Goal: Navigation & Orientation: Find specific page/section

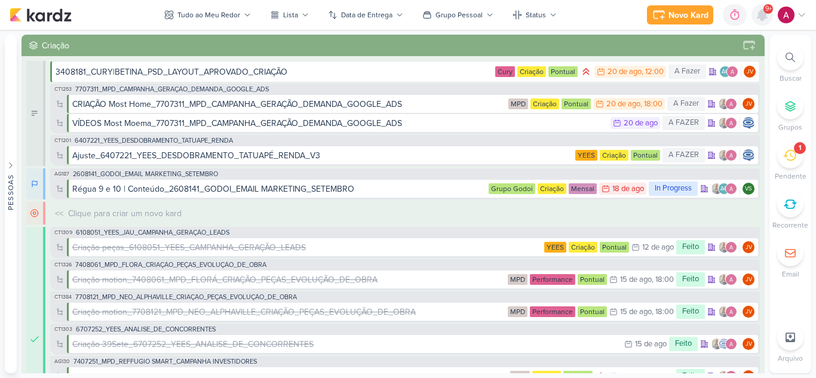
click at [763, 20] on icon at bounding box center [763, 15] width 10 height 11
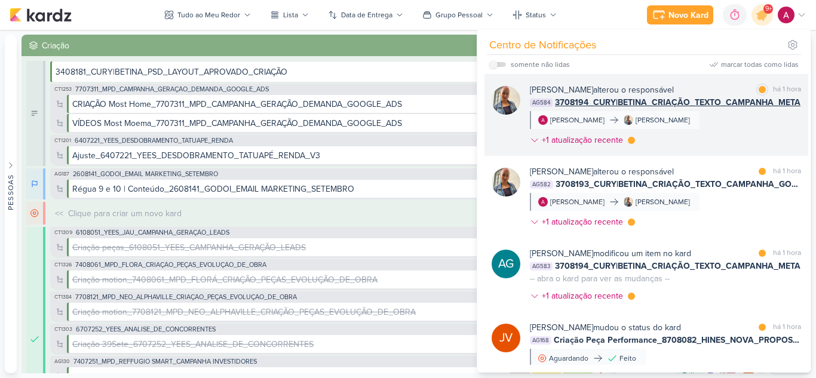
click at [734, 130] on div "[PERSON_NAME] alterou o responsável marcar como lida há 1 hora AG584 3708194_CU…" at bounding box center [665, 118] width 271 height 68
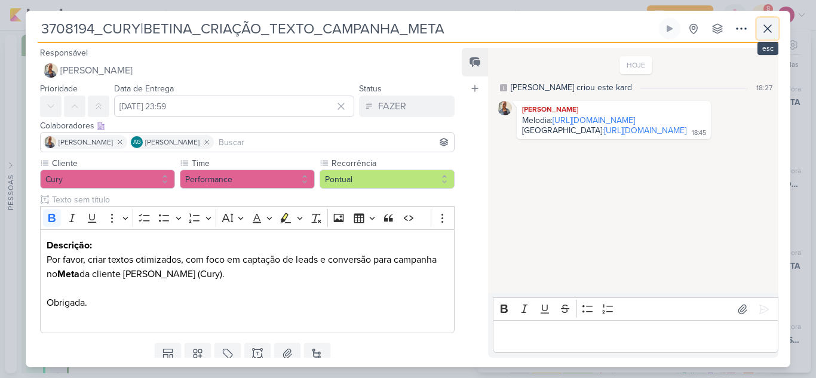
click at [775, 29] on button at bounding box center [768, 29] width 22 height 22
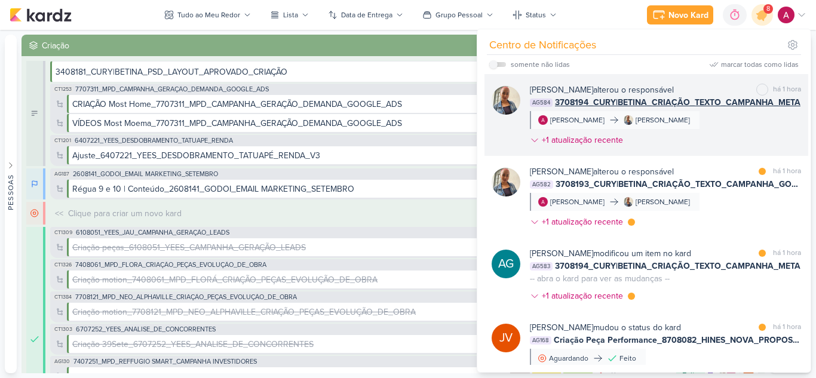
scroll to position [60, 0]
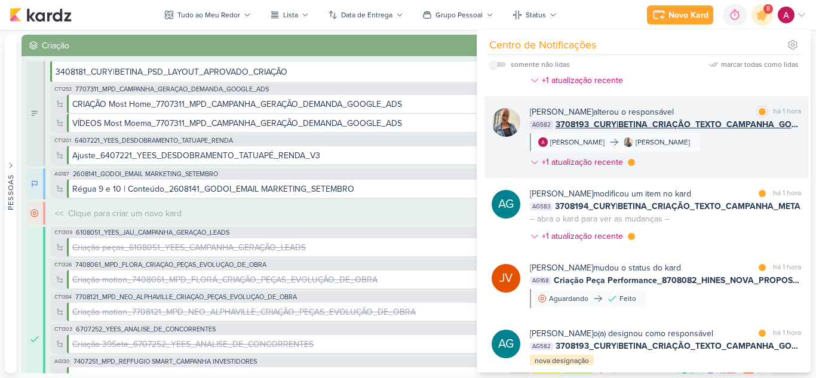
click at [730, 143] on div "[PERSON_NAME] alterou o responsável marcar como lida há 1 hora AG582 3708193_CU…" at bounding box center [665, 140] width 271 height 68
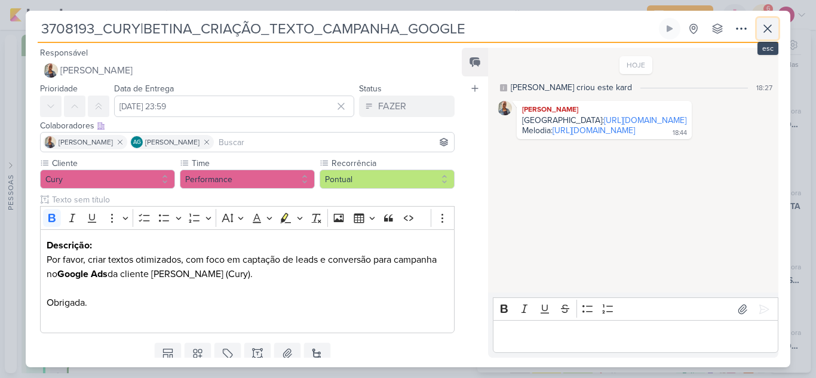
click at [767, 29] on icon at bounding box center [767, 28] width 7 height 7
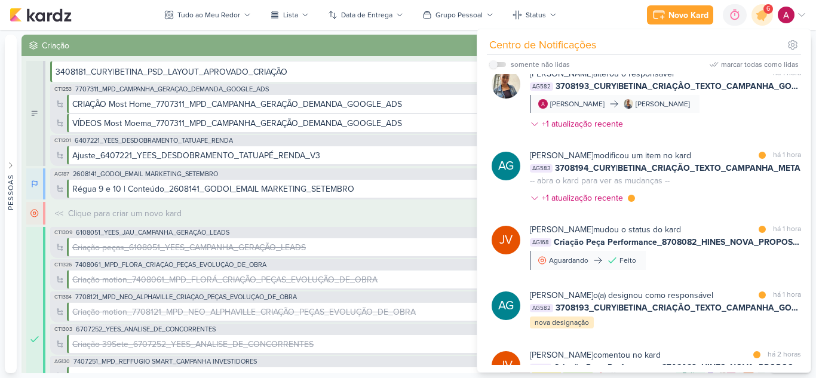
scroll to position [120, 0]
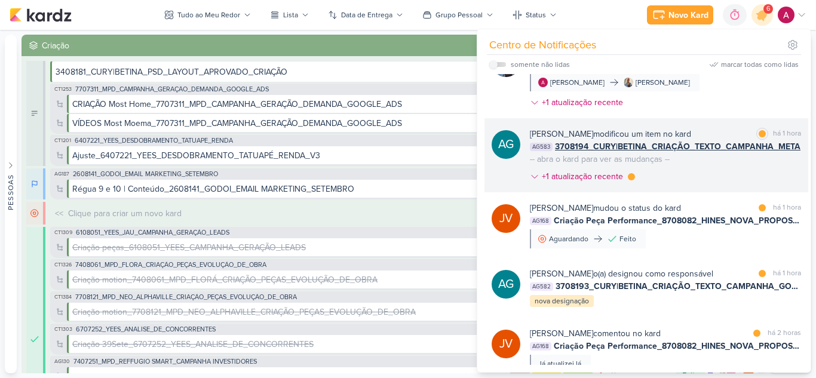
click at [707, 171] on div "[PERSON_NAME] modificou um item no kard marcar como lida há 1 hora AG583 370819…" at bounding box center [665, 158] width 271 height 60
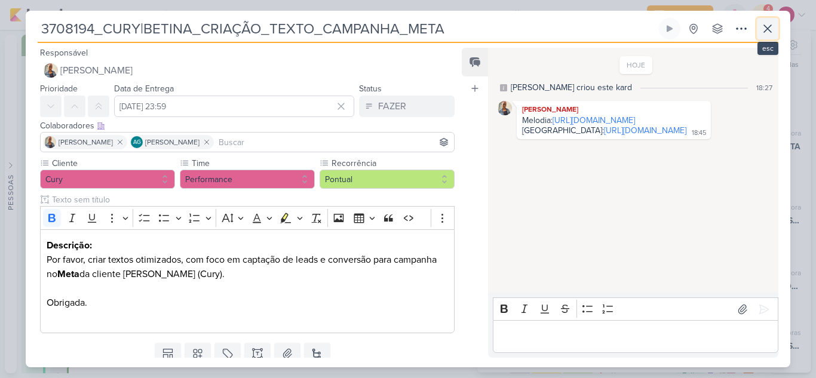
click at [773, 31] on icon at bounding box center [768, 29] width 14 height 14
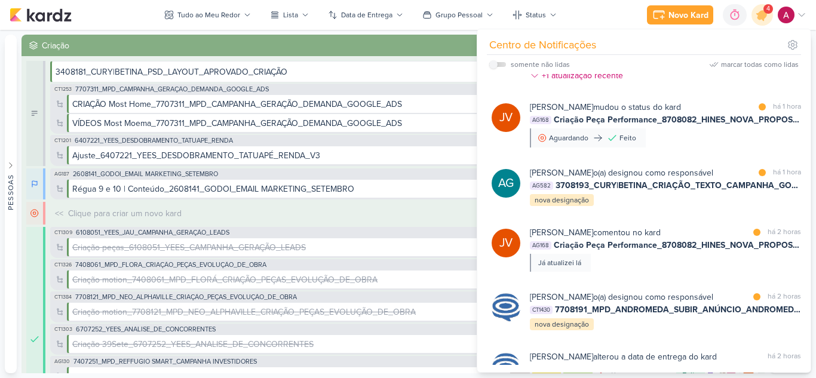
scroll to position [239, 0]
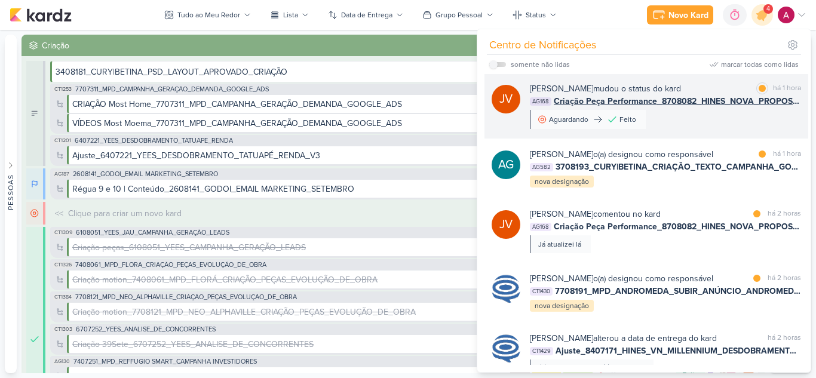
click at [722, 122] on div "[PERSON_NAME] mudou o status do kard marcar como lida há 1 hora AG168 Criação P…" at bounding box center [665, 105] width 271 height 47
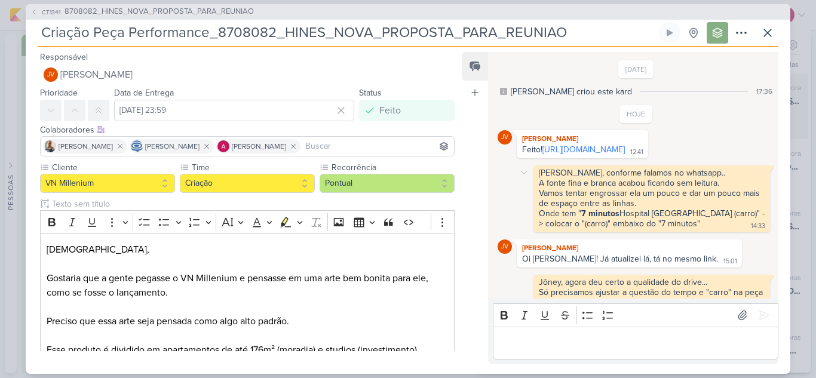
scroll to position [106, 0]
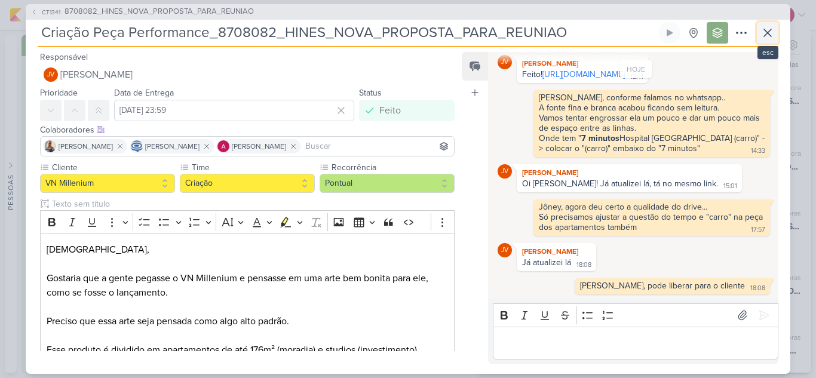
click at [765, 35] on icon at bounding box center [767, 32] width 7 height 7
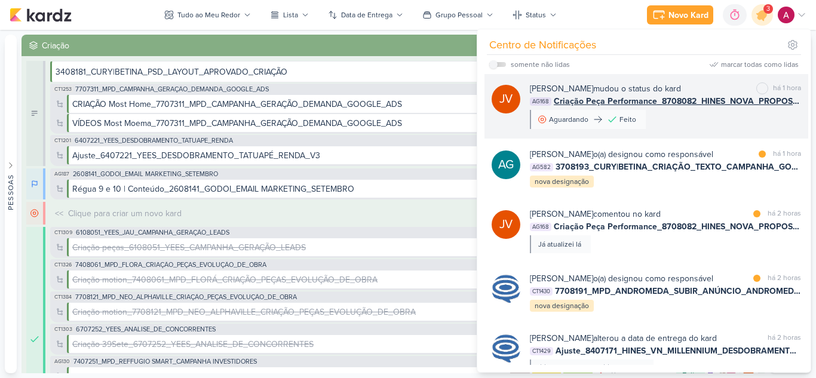
scroll to position [299, 0]
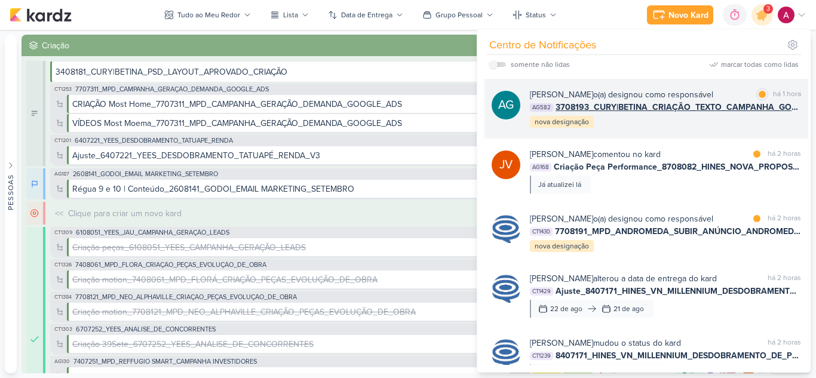
click at [725, 129] on div "AG [PERSON_NAME] o(a) designou como responsável marcar como lida há 1 hora AG58…" at bounding box center [647, 109] width 324 height 60
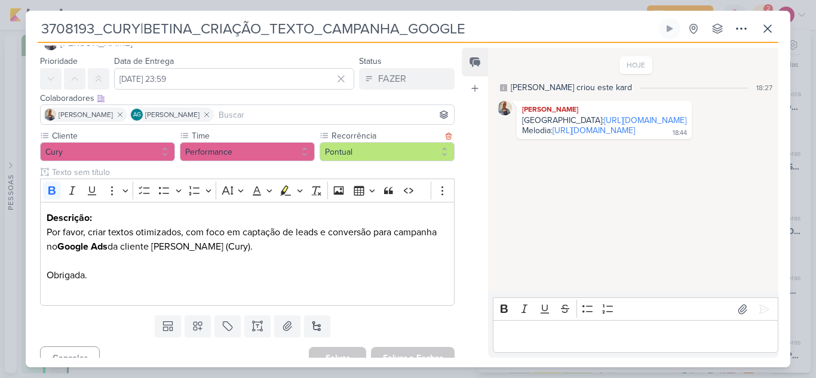
scroll to position [42, 0]
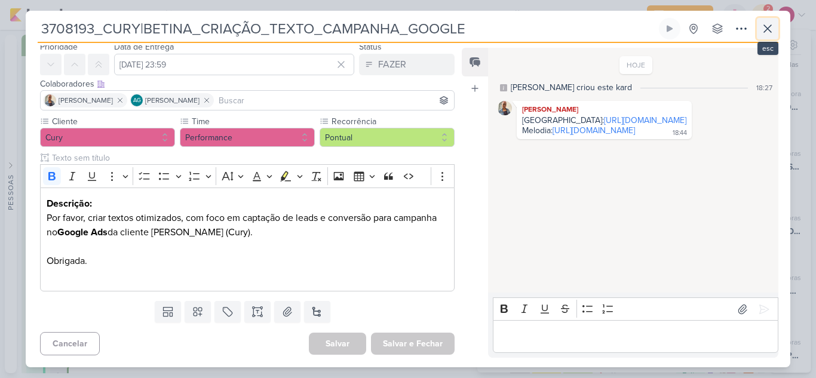
click at [767, 37] on button at bounding box center [768, 29] width 22 height 22
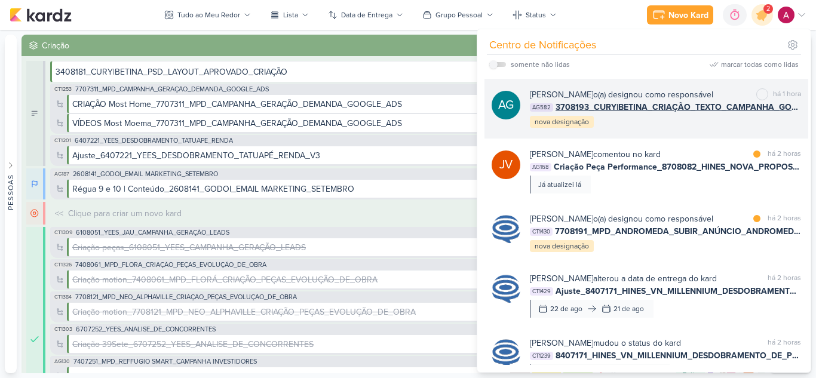
click at [682, 122] on div "[PERSON_NAME] o(a) designou como responsável marcar como não lida há 1 hora AG5…" at bounding box center [665, 108] width 271 height 41
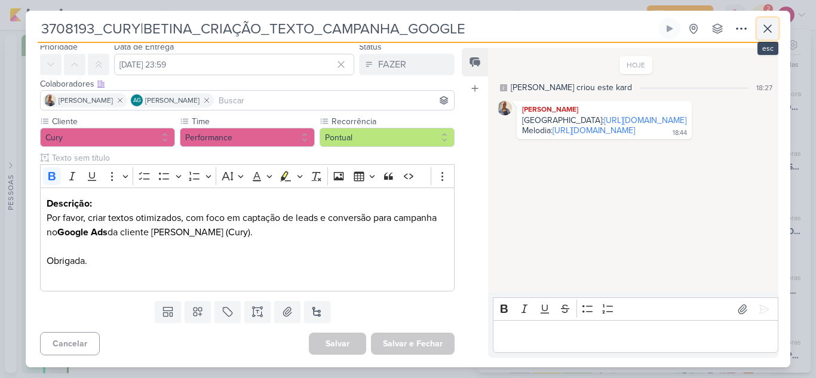
click at [768, 36] on button at bounding box center [768, 29] width 22 height 22
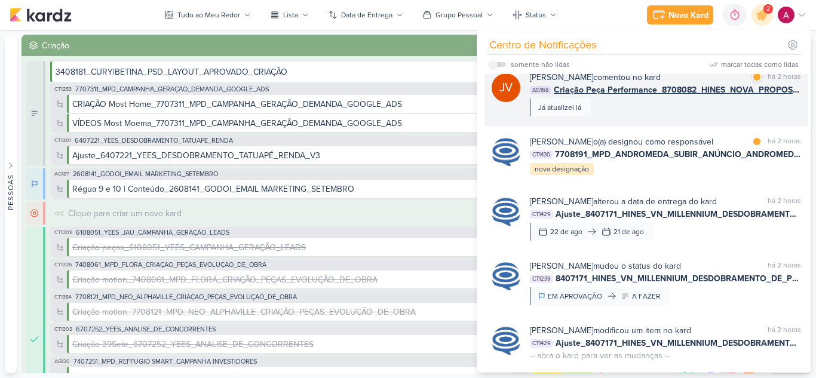
scroll to position [359, 0]
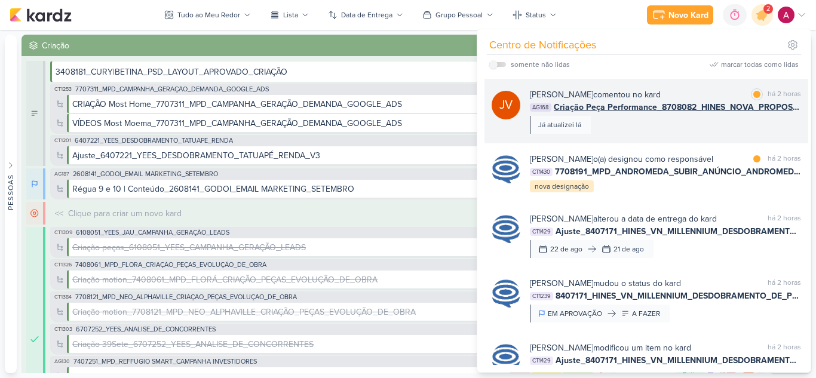
click at [636, 127] on div "[PERSON_NAME] comentou no kard marcar como lida há 2 horas AG168 Criação Peça P…" at bounding box center [665, 110] width 271 height 45
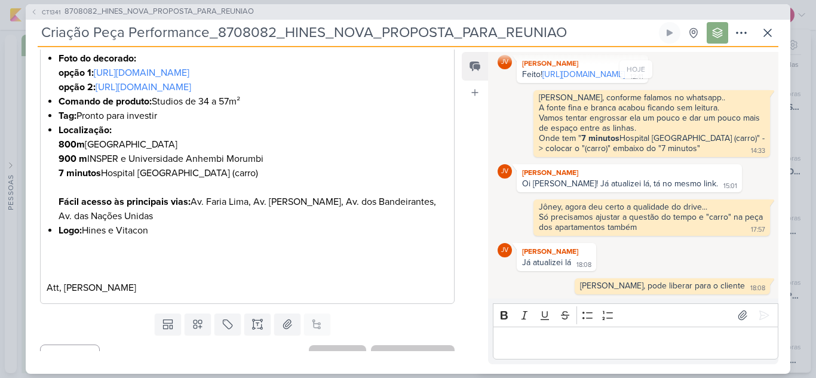
scroll to position [612, 0]
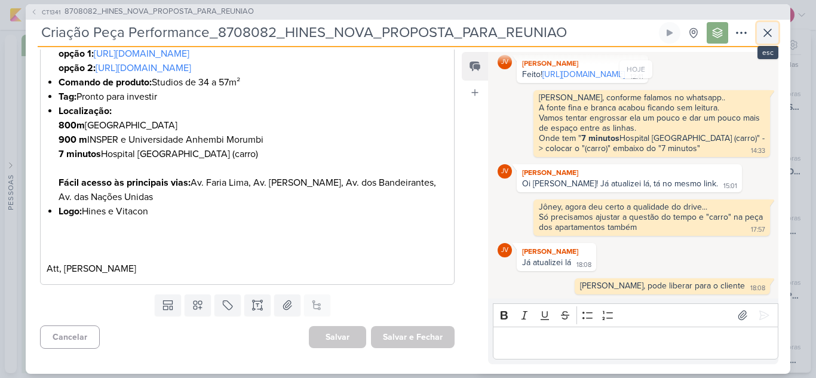
click at [769, 34] on icon at bounding box center [767, 32] width 7 height 7
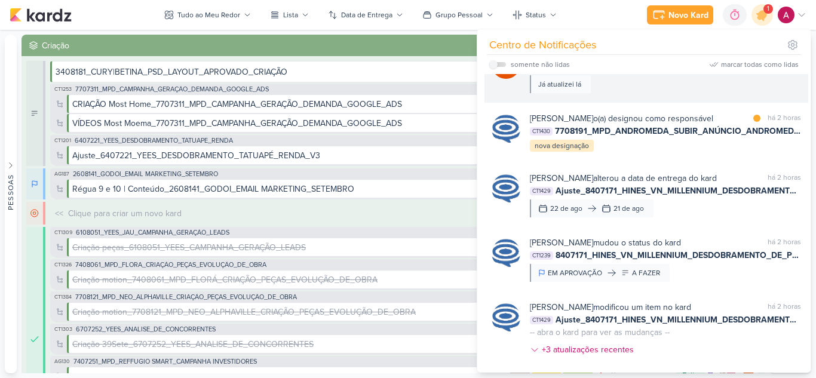
scroll to position [418, 0]
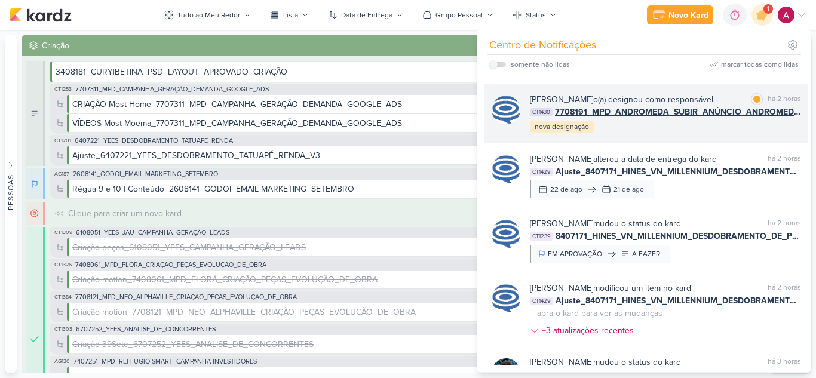
click at [643, 134] on div "[PERSON_NAME] o(a) designou como responsável marcar como lida há 2 horas CT1430…" at bounding box center [665, 113] width 271 height 41
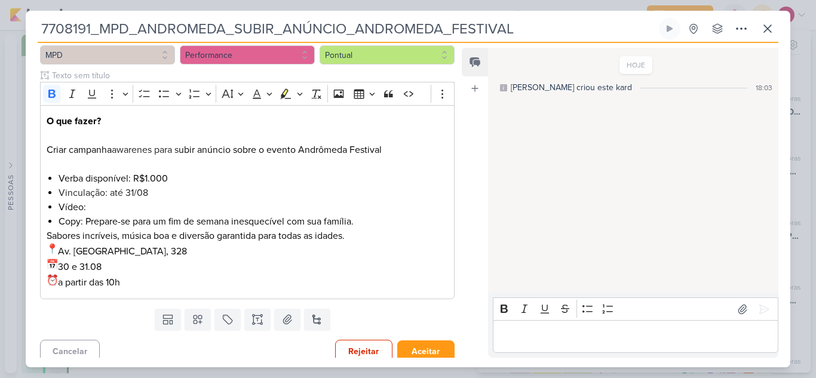
scroll to position [132, 0]
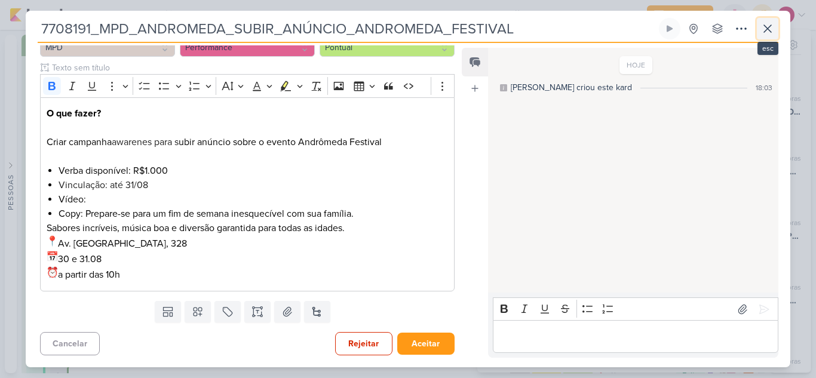
click at [771, 30] on icon at bounding box center [768, 29] width 14 height 14
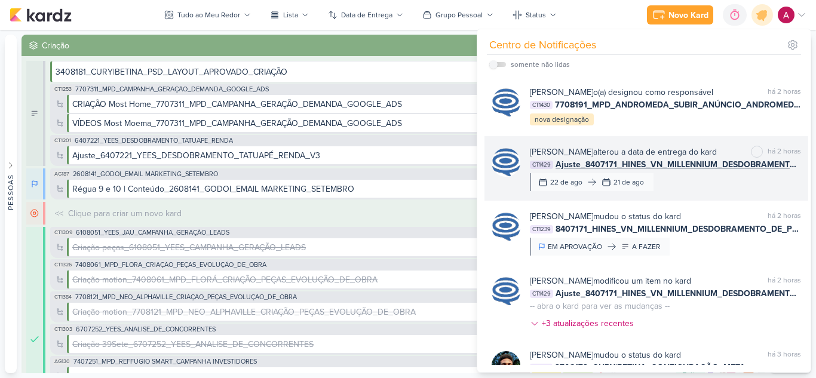
scroll to position [424, 0]
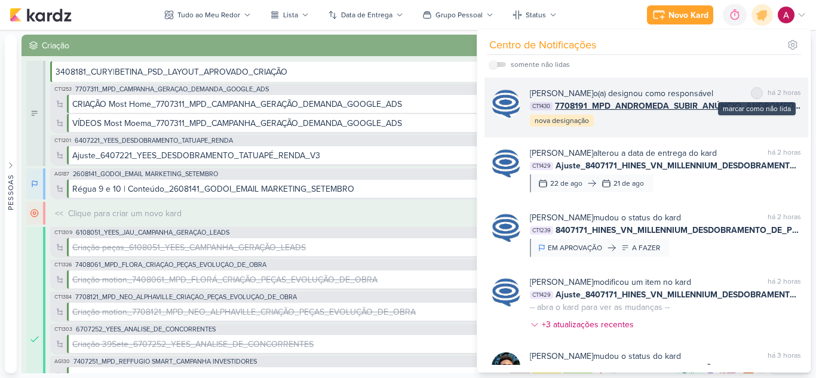
click at [755, 94] on div at bounding box center [756, 93] width 7 height 7
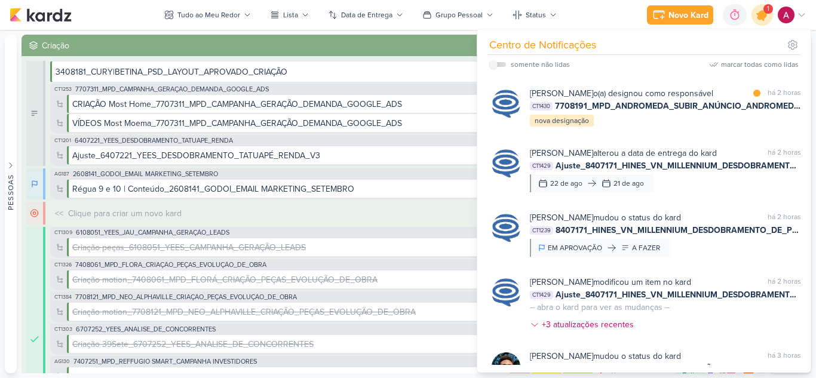
click at [762, 20] on icon at bounding box center [762, 15] width 20 height 20
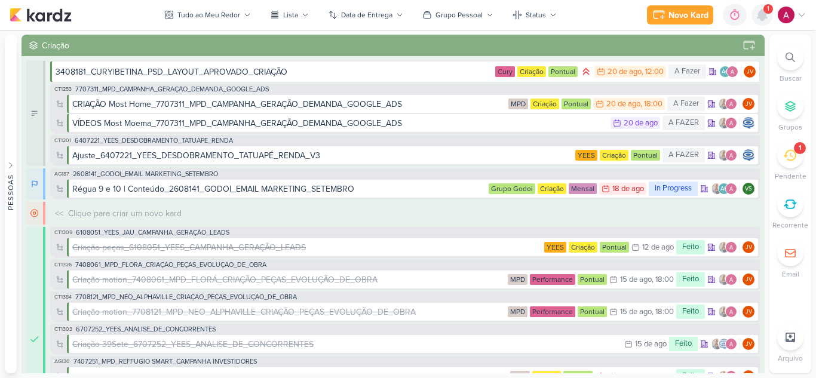
click at [764, 23] on div at bounding box center [763, 15] width 22 height 22
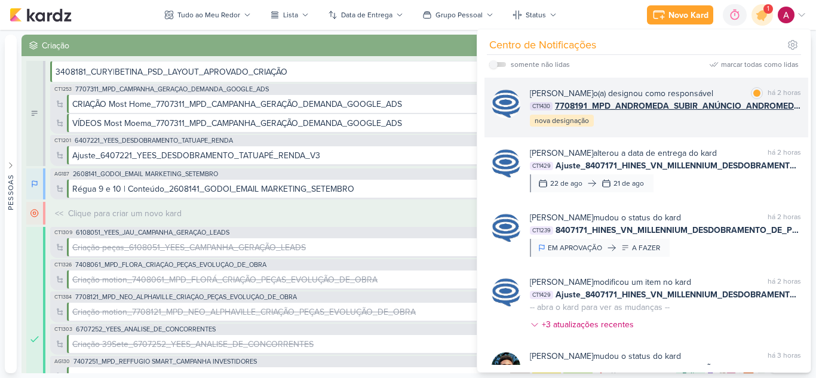
click at [700, 88] on div "[PERSON_NAME] o(a) designou como responsável" at bounding box center [621, 93] width 183 height 13
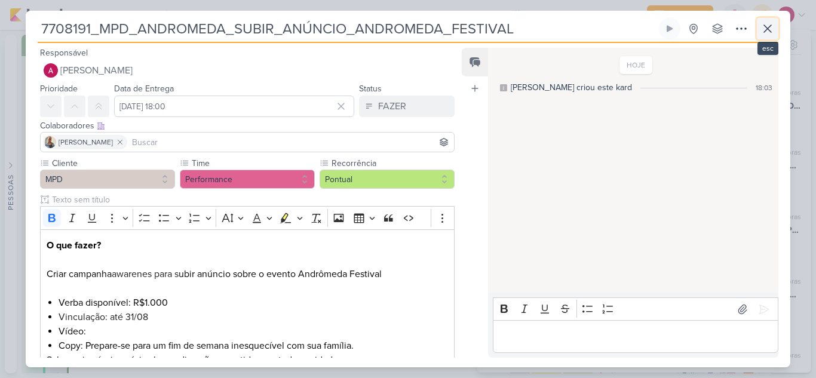
click at [766, 32] on icon at bounding box center [768, 29] width 14 height 14
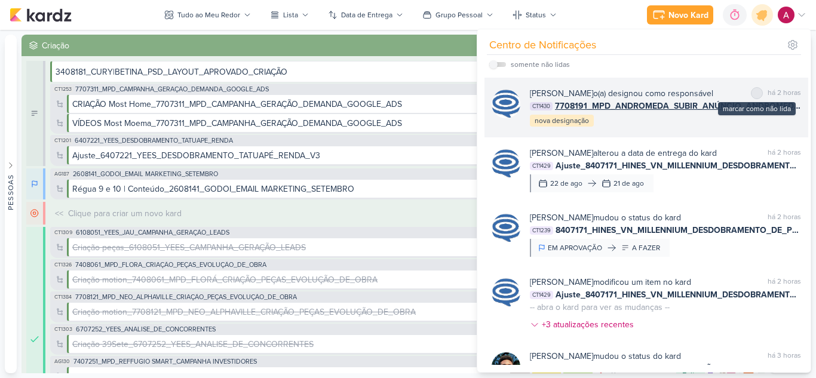
click at [753, 94] on div at bounding box center [756, 93] width 7 height 7
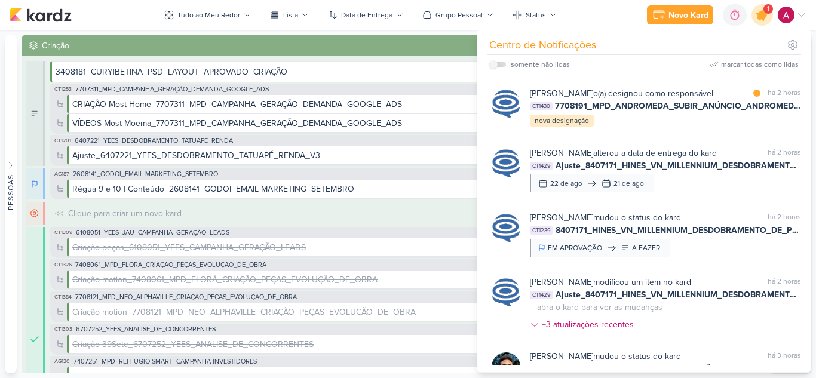
click at [764, 24] on div at bounding box center [763, 15] width 30 height 30
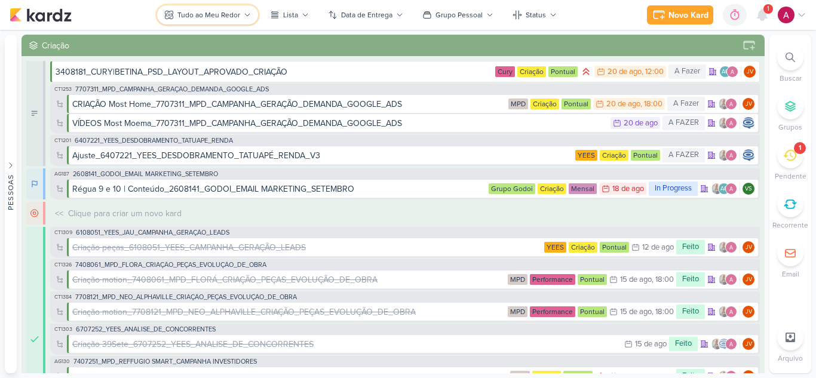
click at [209, 18] on div "Tudo ao Meu Redor" at bounding box center [208, 15] width 63 height 11
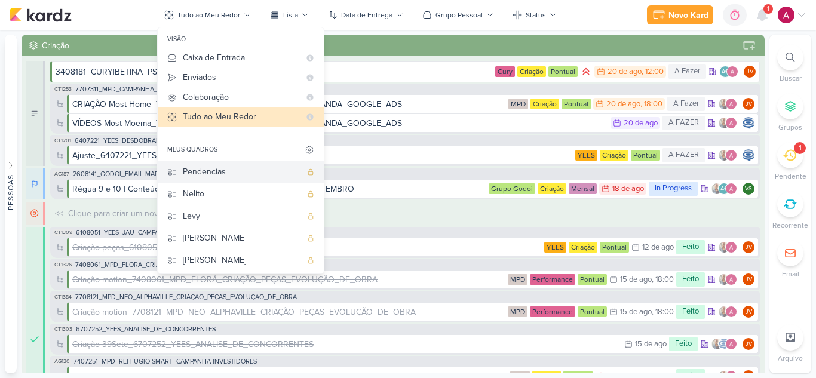
click at [237, 170] on div "Pendencias" at bounding box center [242, 172] width 118 height 13
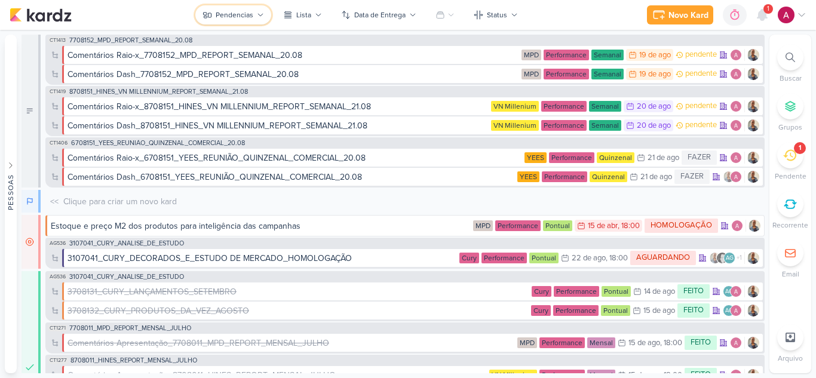
click at [245, 14] on div "Pendencias" at bounding box center [235, 15] width 38 height 11
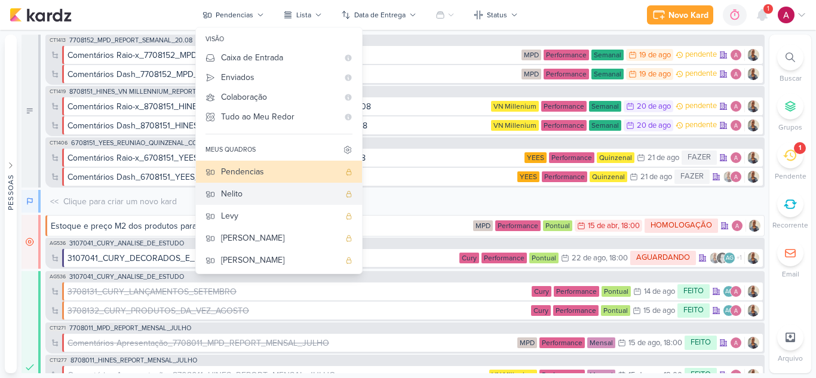
click at [252, 192] on div "Nelito" at bounding box center [280, 194] width 118 height 13
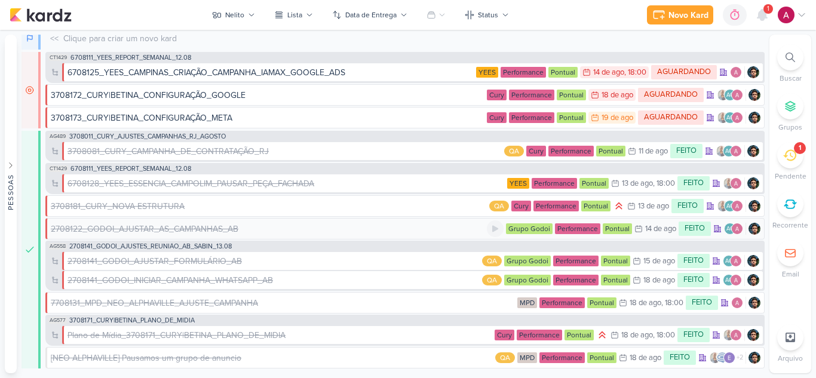
scroll to position [0, 0]
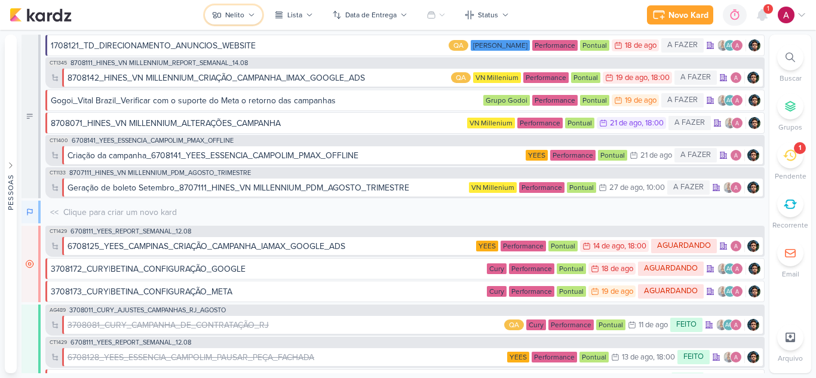
click at [244, 17] on div "Nelito" at bounding box center [234, 15] width 19 height 11
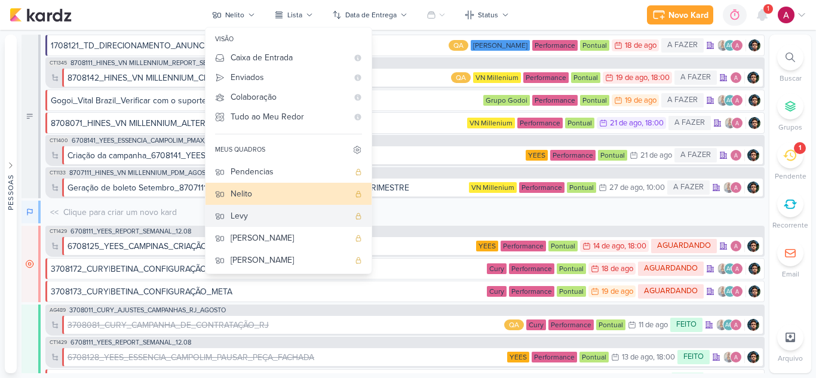
click at [266, 215] on div "Levy" at bounding box center [290, 216] width 118 height 13
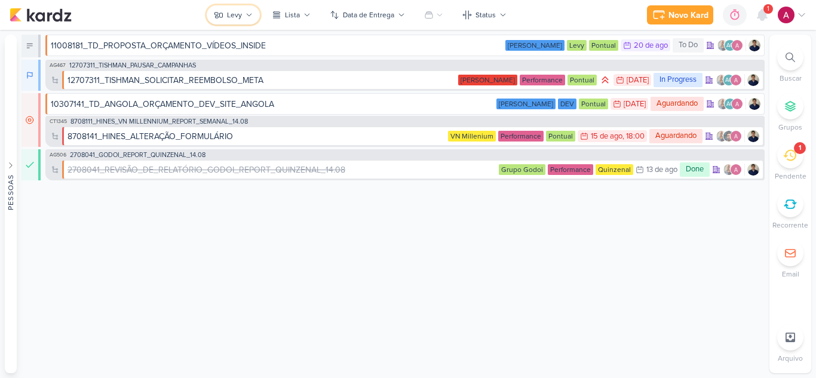
click at [241, 13] on div "Levy" at bounding box center [234, 15] width 15 height 11
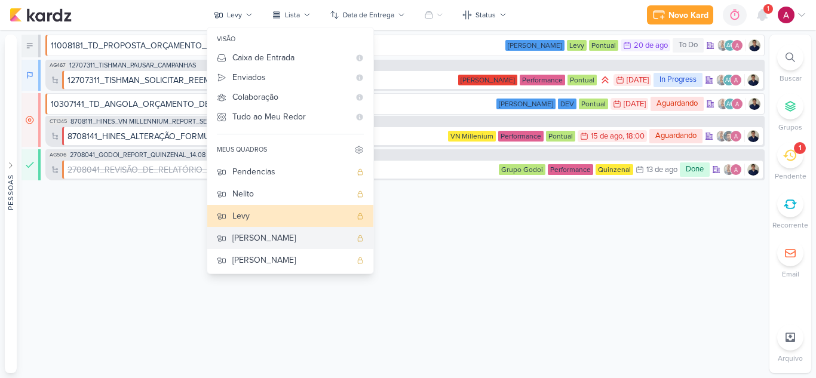
click at [271, 244] on div "[PERSON_NAME]" at bounding box center [291, 238] width 118 height 13
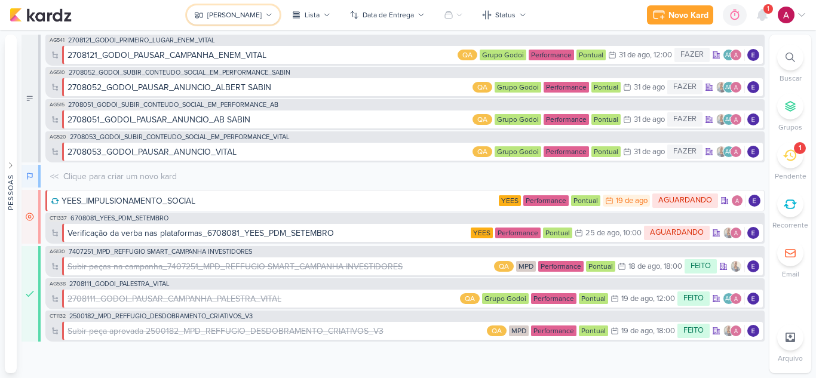
click at [224, 17] on div "[PERSON_NAME]" at bounding box center [234, 15] width 54 height 11
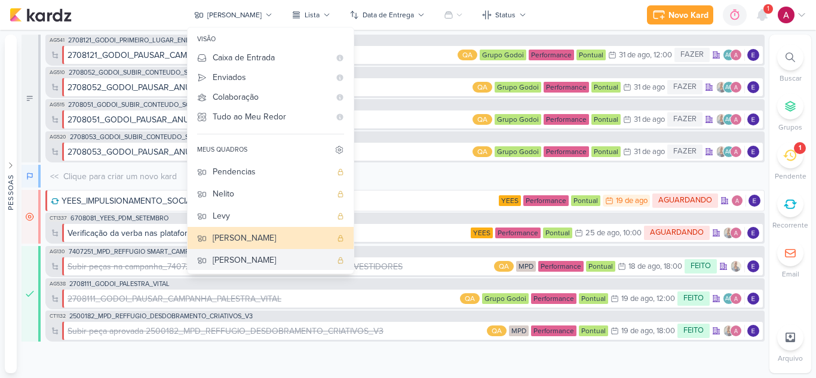
click at [246, 263] on div "[PERSON_NAME]" at bounding box center [272, 260] width 118 height 13
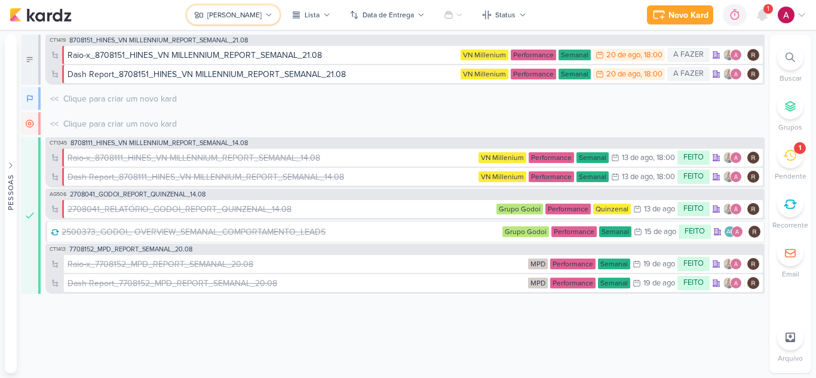
click at [239, 16] on div "[PERSON_NAME]" at bounding box center [234, 15] width 54 height 11
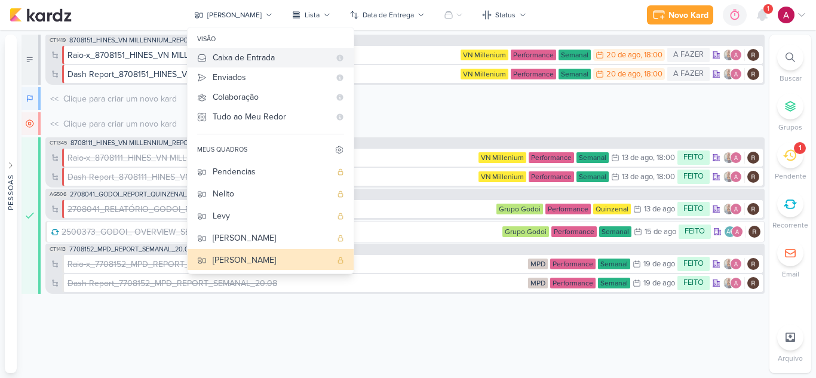
click at [256, 53] on div "Caixa de Entrada" at bounding box center [271, 57] width 117 height 13
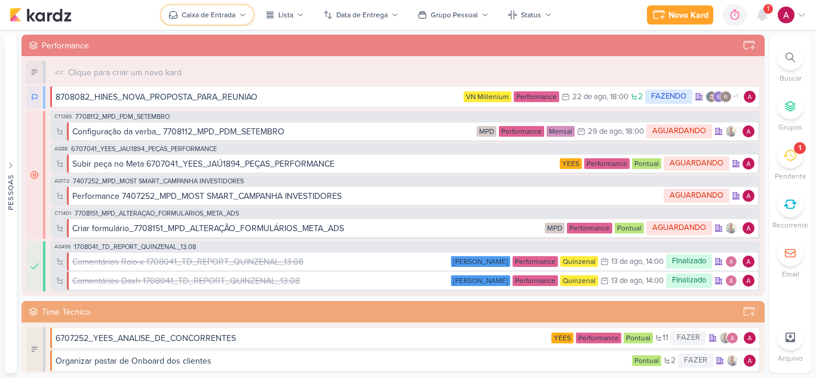
click at [215, 14] on div "Caixa de Entrada" at bounding box center [209, 15] width 54 height 11
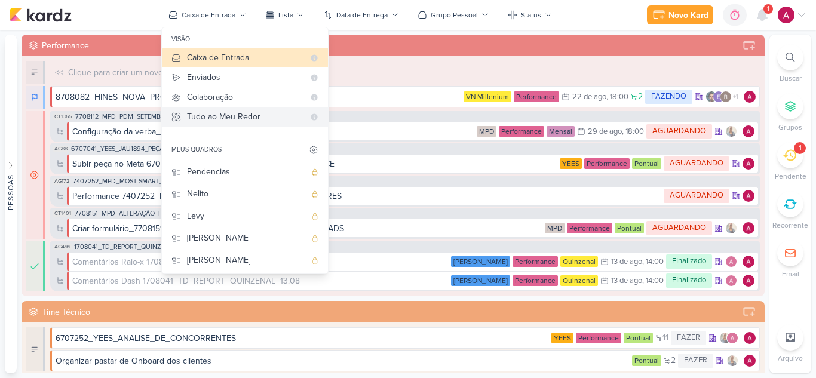
click at [237, 120] on div "Tudo ao Meu Redor" at bounding box center [245, 117] width 117 height 13
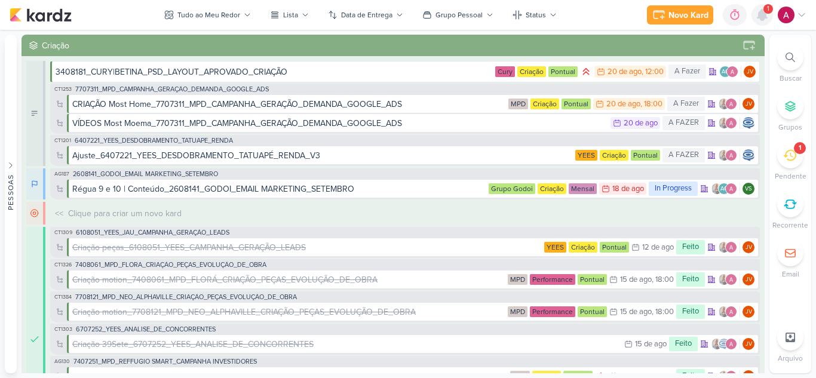
click at [764, 21] on icon at bounding box center [762, 15] width 14 height 14
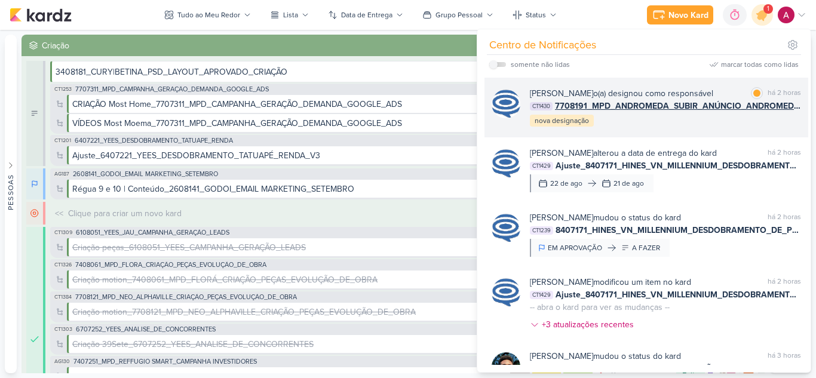
click at [693, 128] on div "[PERSON_NAME] o(a) designou como responsável marcar como lida há 2 horas CT1430…" at bounding box center [665, 107] width 271 height 41
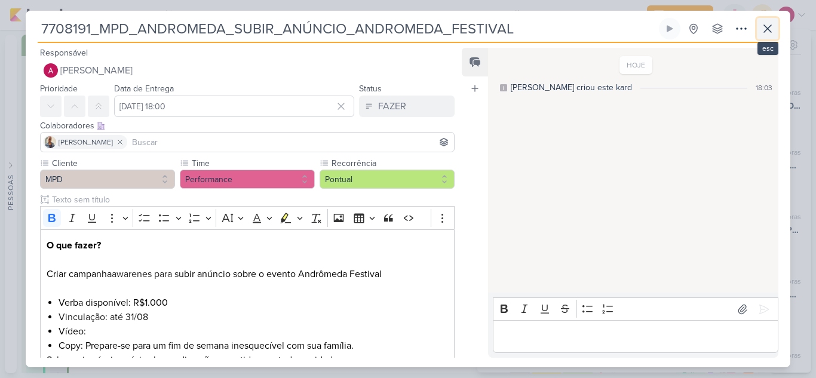
click at [774, 33] on icon at bounding box center [768, 29] width 14 height 14
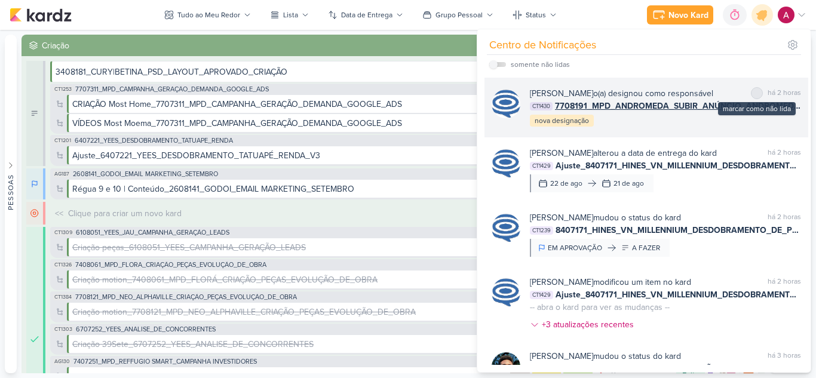
click at [757, 93] on div "marcar como não lida" at bounding box center [757, 93] width 12 height 12
